Goal: Use online tool/utility: Use online tool/utility

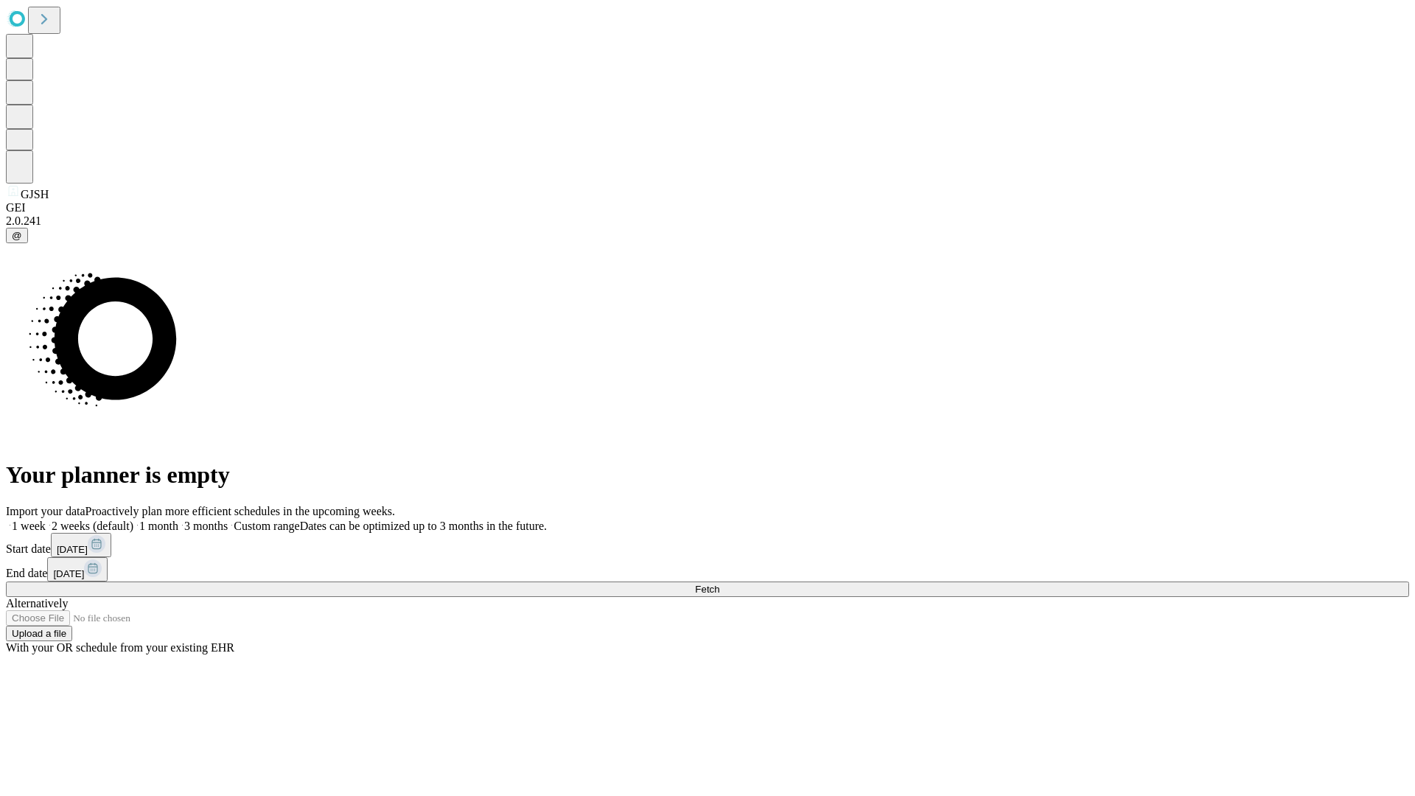
click at [719, 584] on span "Fetch" at bounding box center [707, 589] width 24 height 11
